Goal: Task Accomplishment & Management: Manage account settings

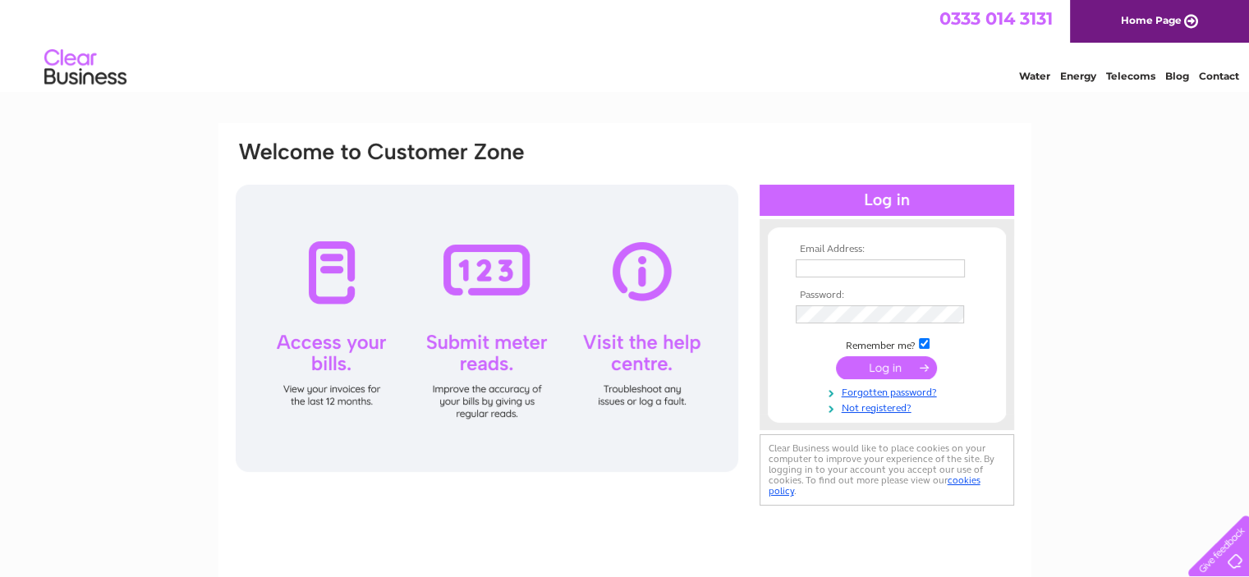
type input "[EMAIL_ADDRESS][PERSON_NAME][DOMAIN_NAME]"
click at [883, 371] on input "submit" at bounding box center [886, 367] width 101 height 23
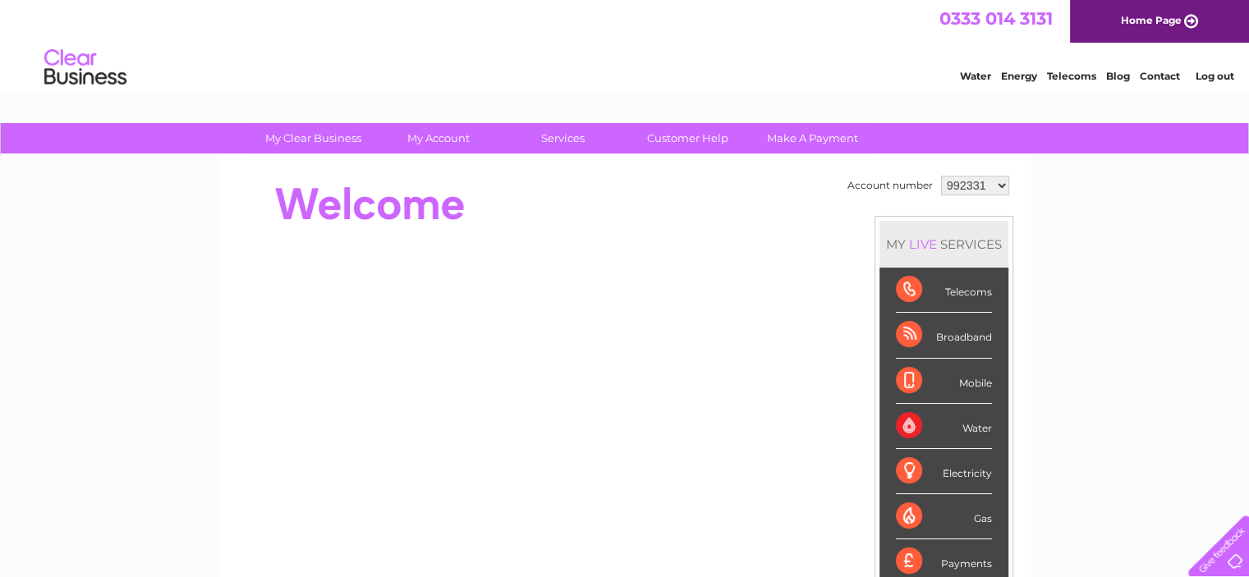
click at [981, 186] on select "992331 1156457" at bounding box center [975, 186] width 68 height 20
select select "1156457"
click at [941, 176] on select "992331 1156457" at bounding box center [975, 186] width 68 height 20
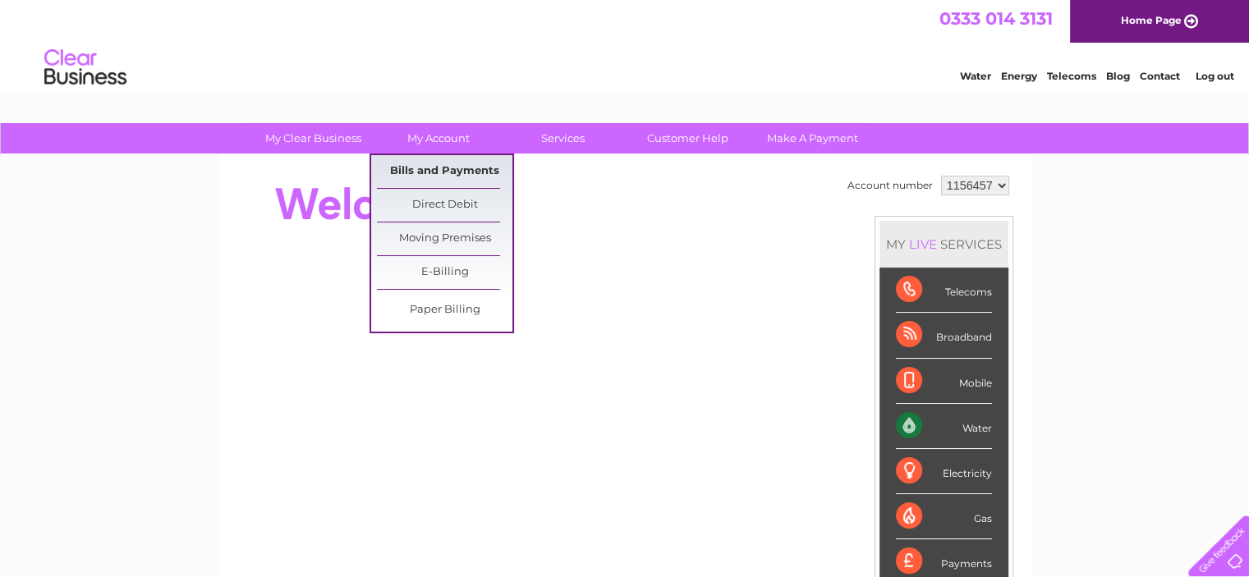
click at [453, 168] on link "Bills and Payments" at bounding box center [444, 171] width 135 height 33
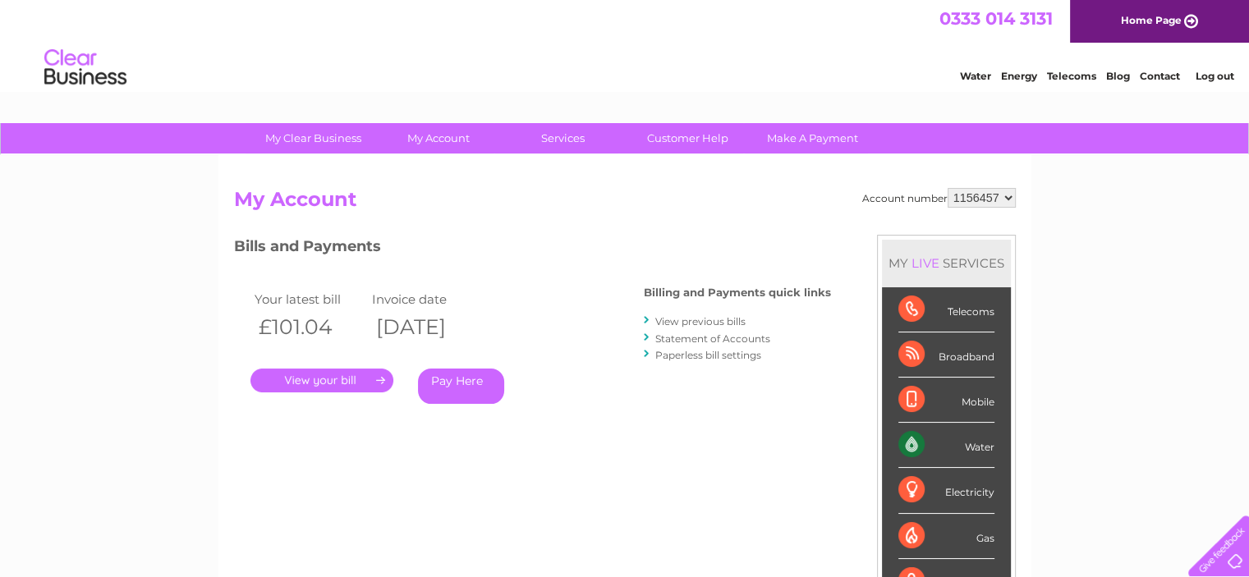
click at [722, 322] on link "View previous bills" at bounding box center [700, 321] width 90 height 12
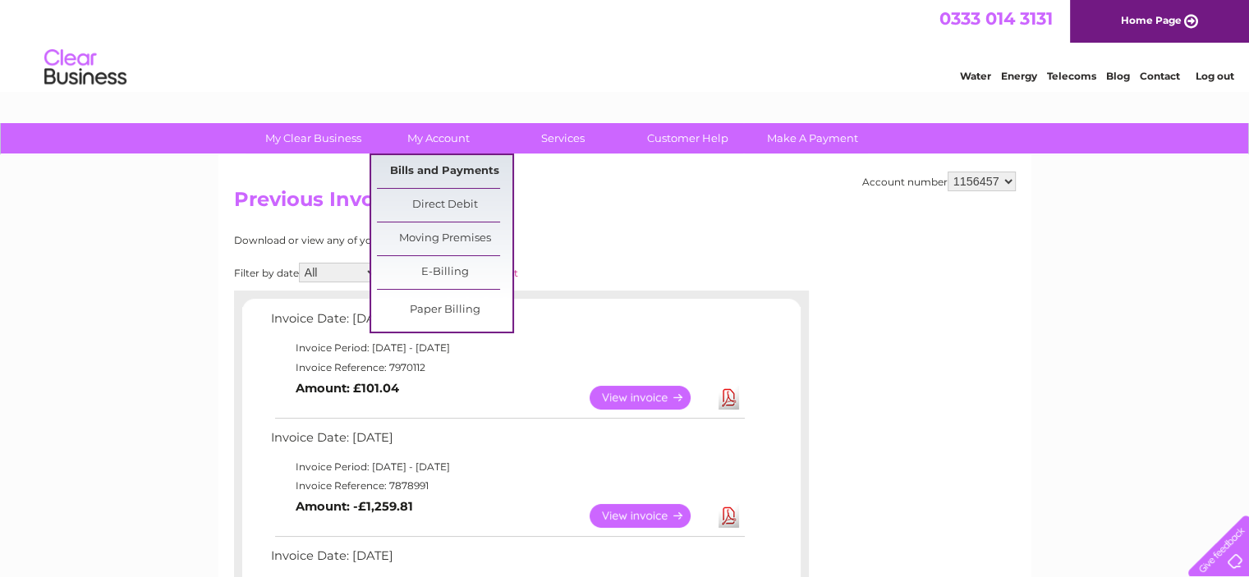
click at [457, 168] on link "Bills and Payments" at bounding box center [444, 171] width 135 height 33
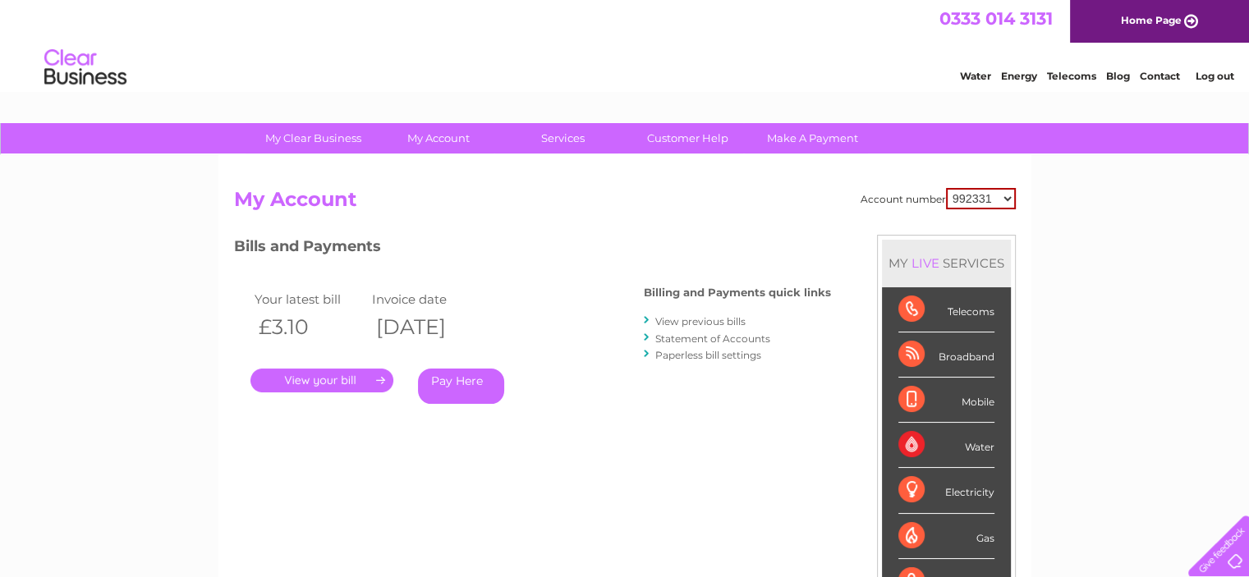
click at [713, 335] on link "Statement of Accounts" at bounding box center [712, 339] width 115 height 12
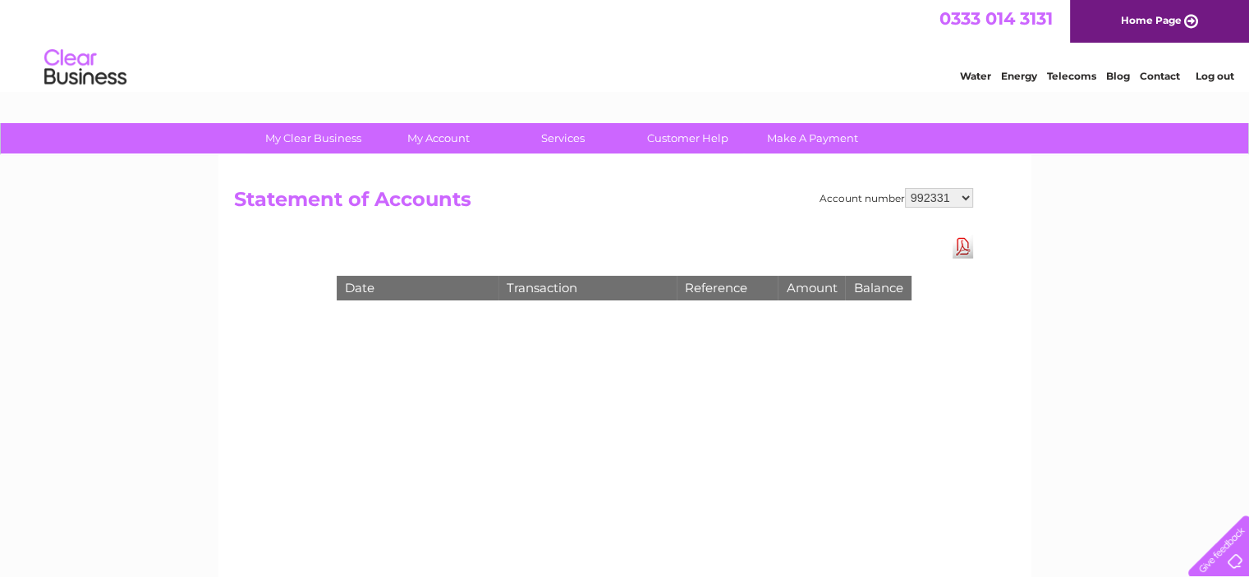
click at [956, 195] on select "992331 1156457" at bounding box center [939, 198] width 68 height 20
select select "1156457"
click at [906, 188] on select "992331 1156457" at bounding box center [939, 198] width 68 height 20
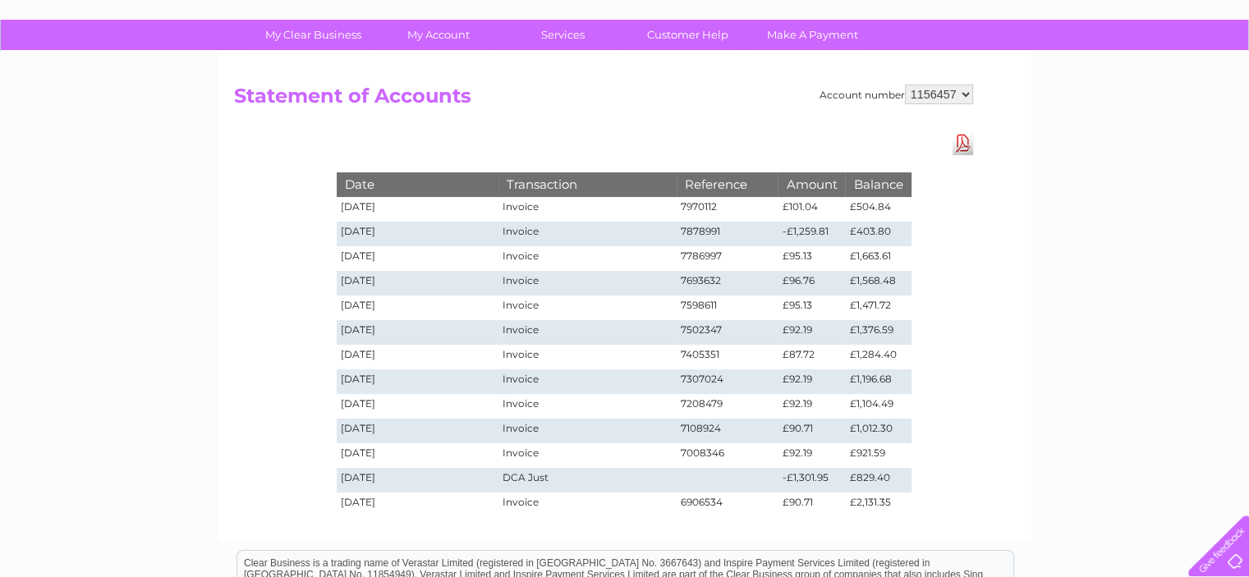
scroll to position [105, 0]
